Goal: Navigation & Orientation: Find specific page/section

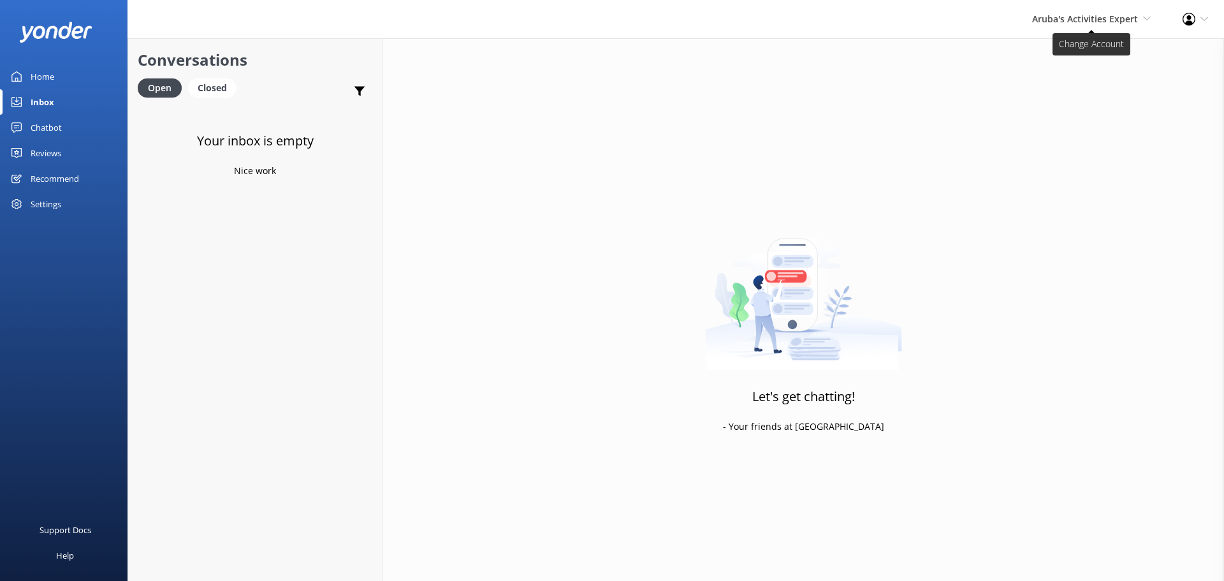
click at [1091, 19] on span "Aruba's Activities Expert" at bounding box center [1085, 19] width 106 height 12
click at [1064, 48] on link "De [GEOGRAPHIC_DATA]" at bounding box center [1103, 55] width 127 height 31
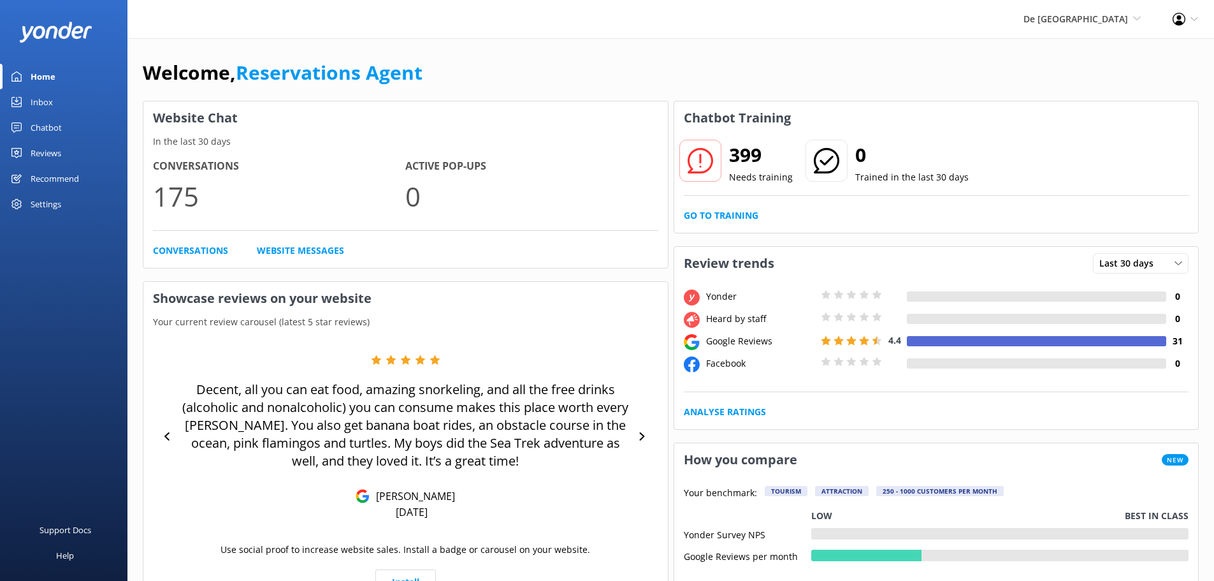
click at [64, 107] on link "Inbox" at bounding box center [63, 101] width 127 height 25
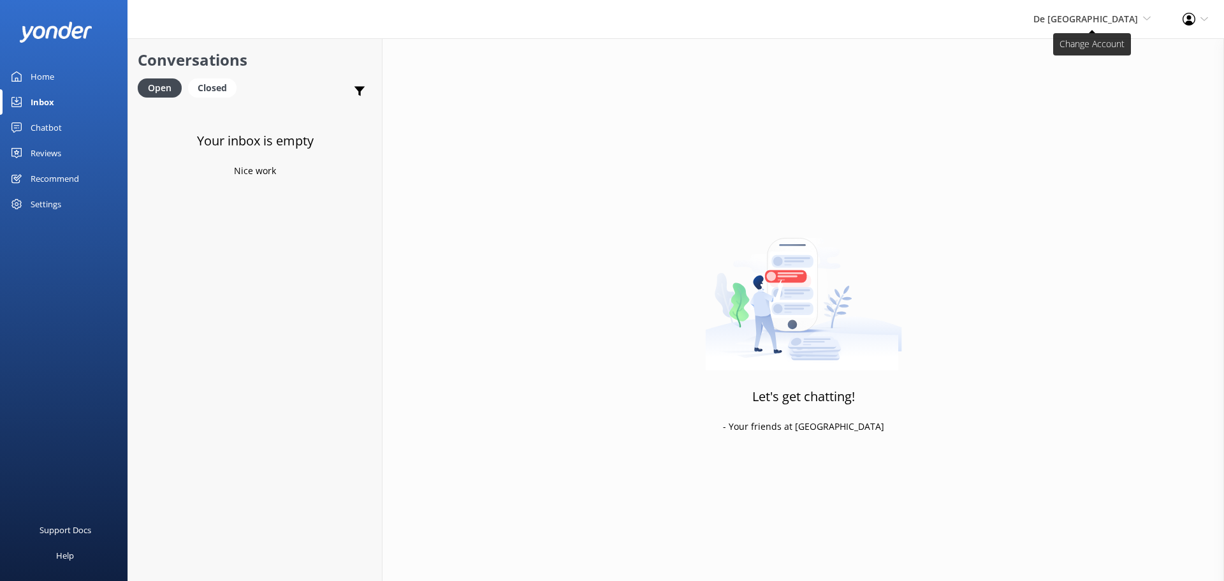
click at [1103, 17] on span "De [GEOGRAPHIC_DATA]" at bounding box center [1085, 19] width 105 height 12
click at [1082, 83] on link "Aruba's Activities Expert" at bounding box center [1103, 85] width 127 height 31
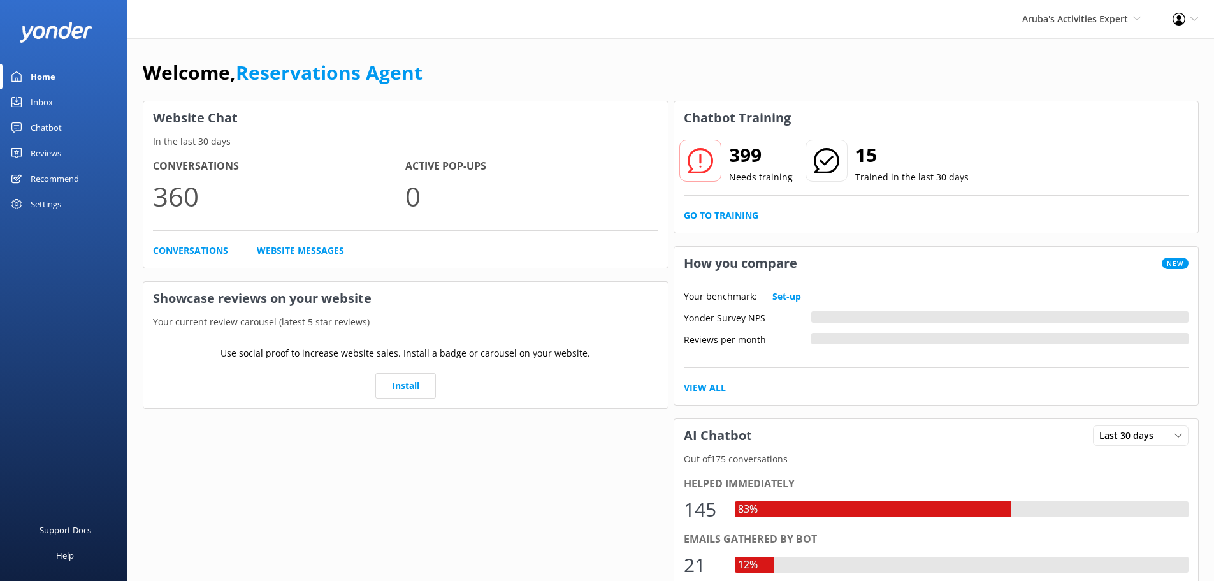
click at [45, 105] on div "Inbox" at bounding box center [42, 101] width 22 height 25
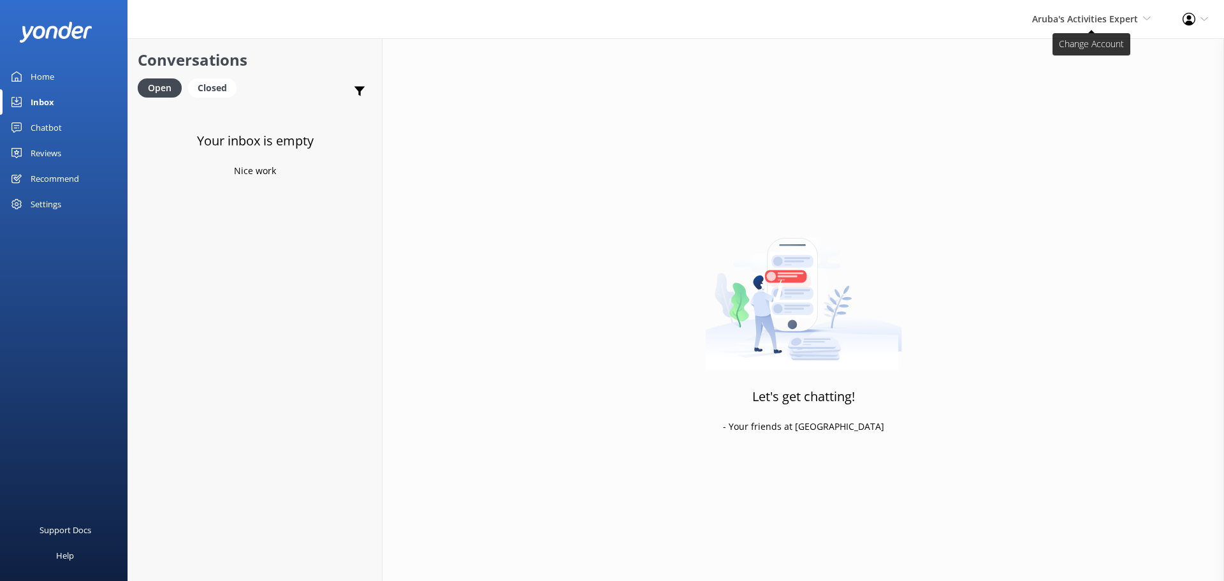
click at [1086, 14] on span "Aruba's Activities Expert" at bounding box center [1085, 19] width 106 height 12
click at [1075, 113] on link "The Captain" at bounding box center [1103, 116] width 127 height 31
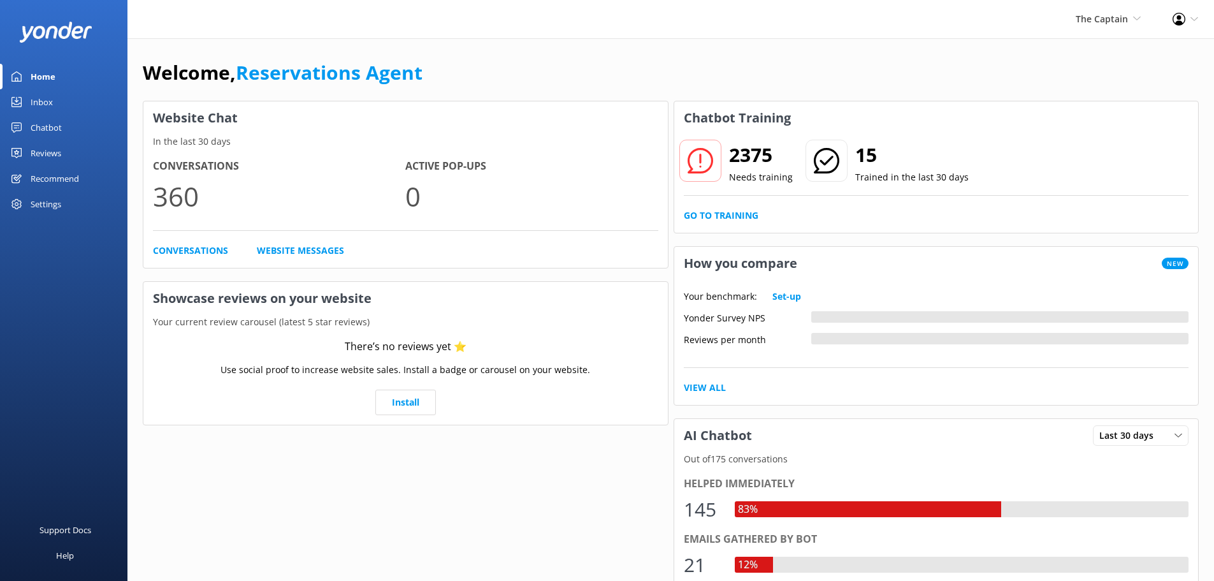
click at [43, 89] on div "Home" at bounding box center [43, 76] width 25 height 25
click at [49, 99] on div "Inbox" at bounding box center [42, 101] width 22 height 25
